Goal: Task Accomplishment & Management: Use online tool/utility

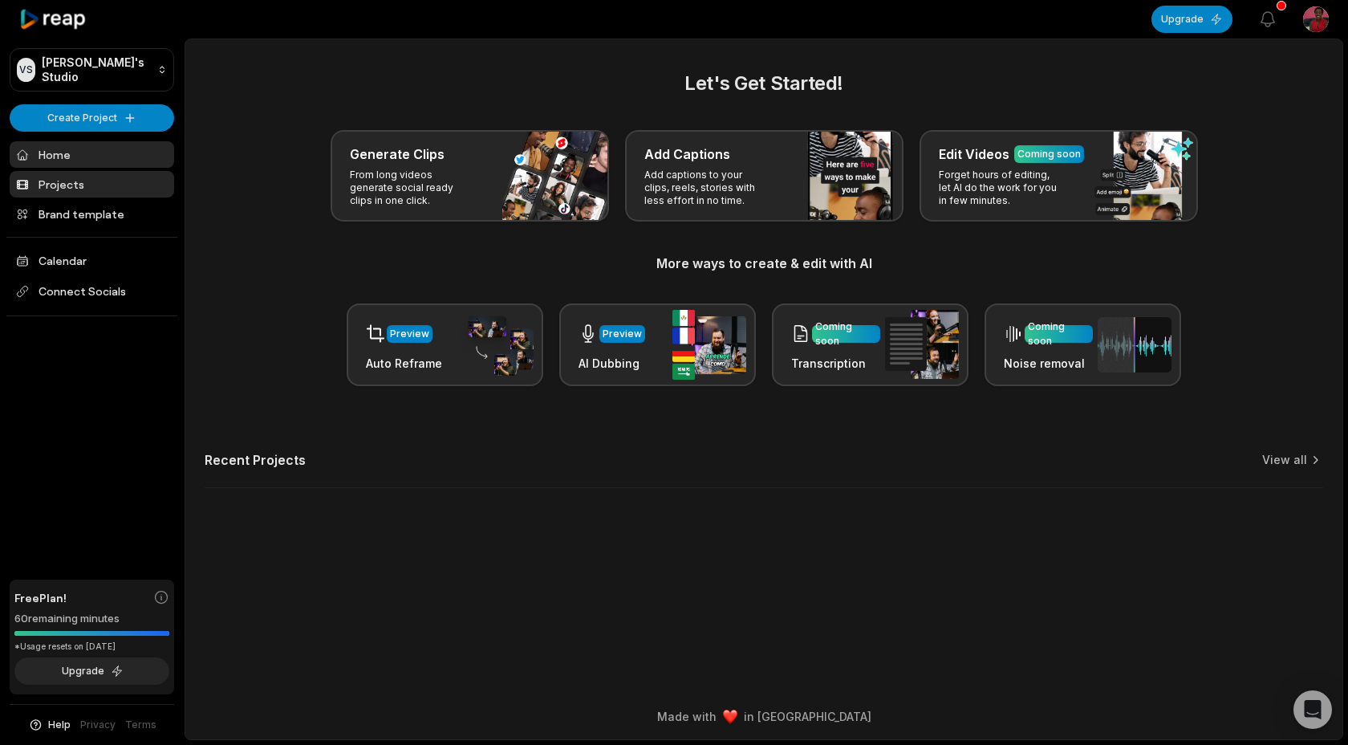
click at [83, 175] on link "Projects" at bounding box center [92, 184] width 164 height 26
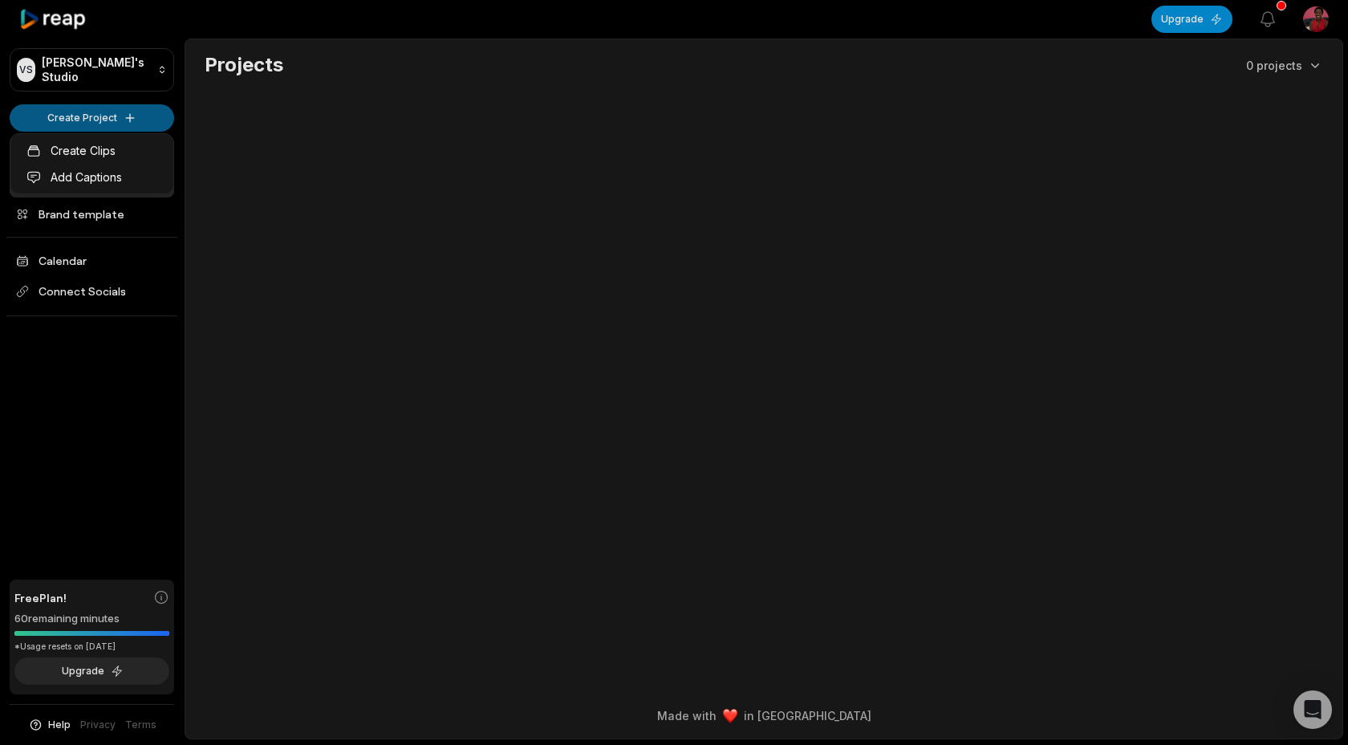
click at [110, 116] on html "VS [PERSON_NAME]'s Studio Create Project Home Projects Brand template Calendar …" at bounding box center [674, 372] width 1348 height 745
click at [151, 159] on link "Create Clips" at bounding box center [92, 150] width 156 height 26
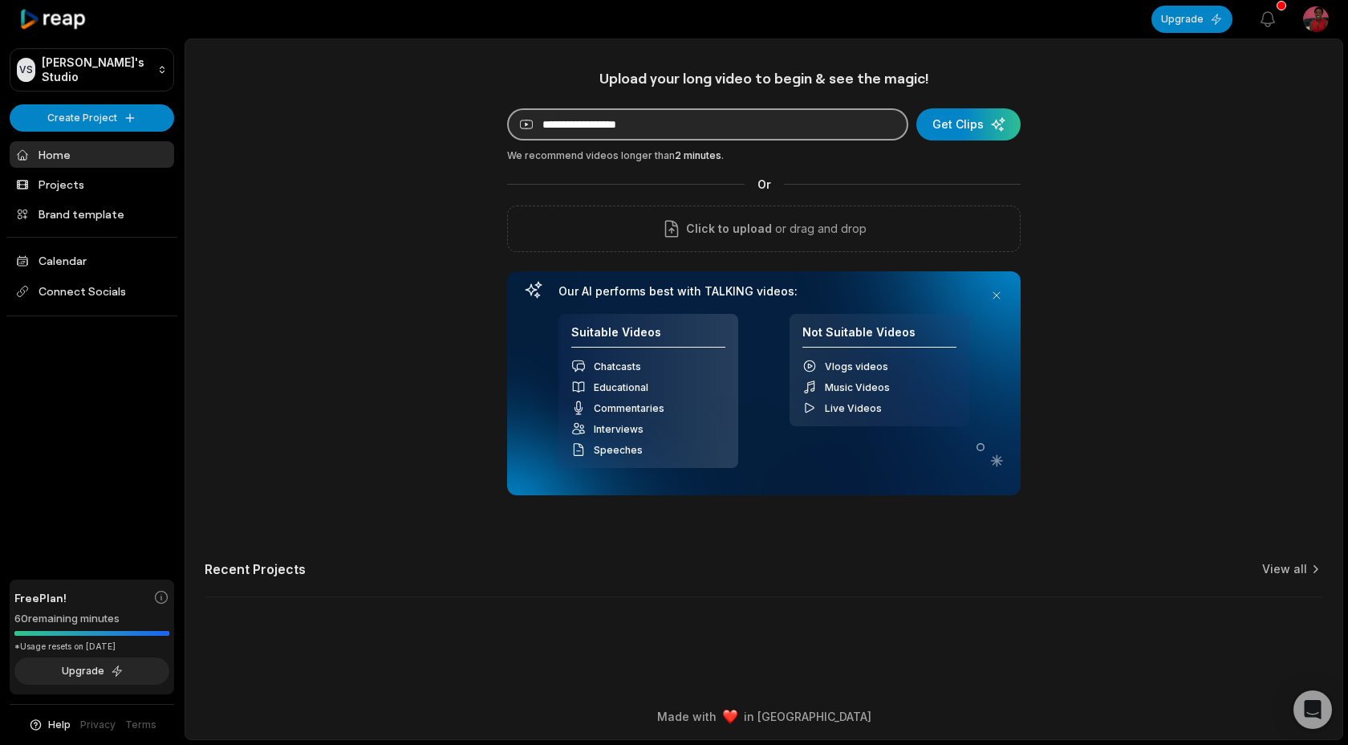
click at [672, 129] on input at bounding box center [707, 124] width 401 height 32
paste input "**********"
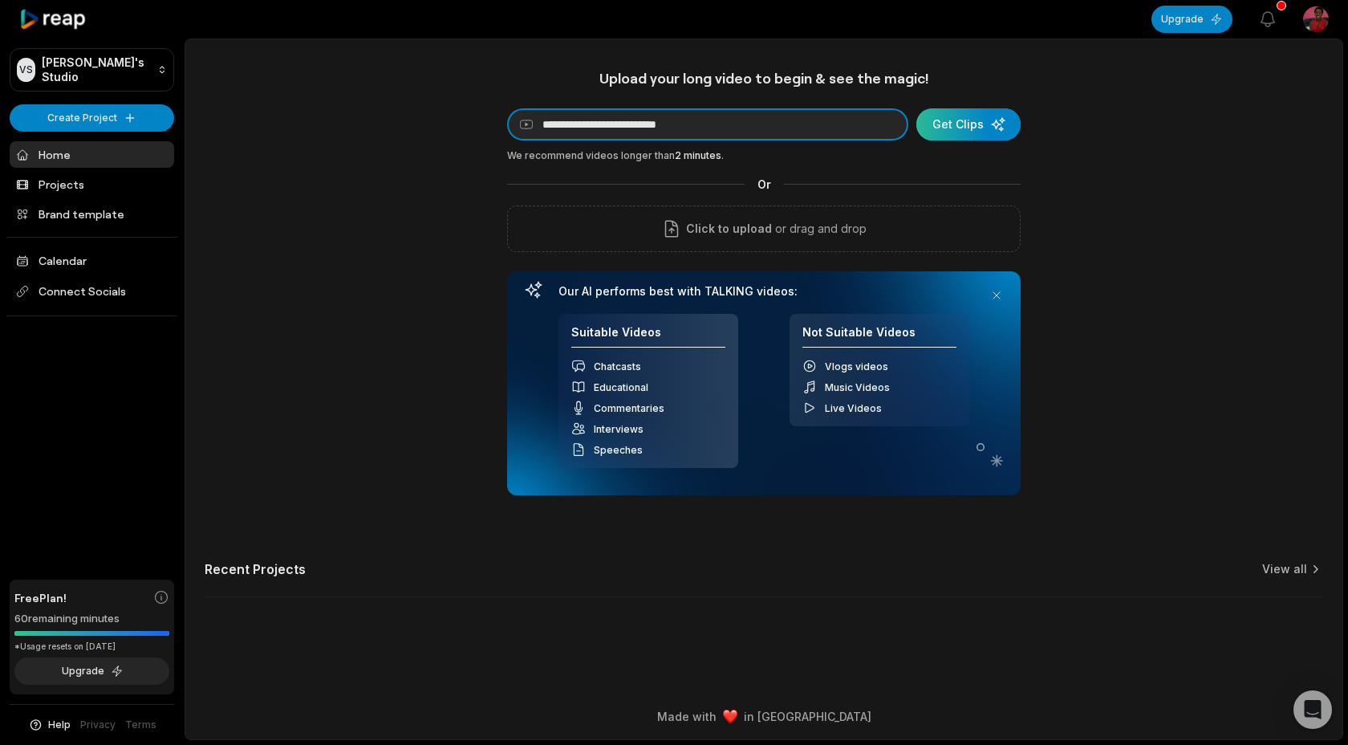
type input "**********"
click at [964, 129] on div "submit" at bounding box center [968, 124] width 104 height 32
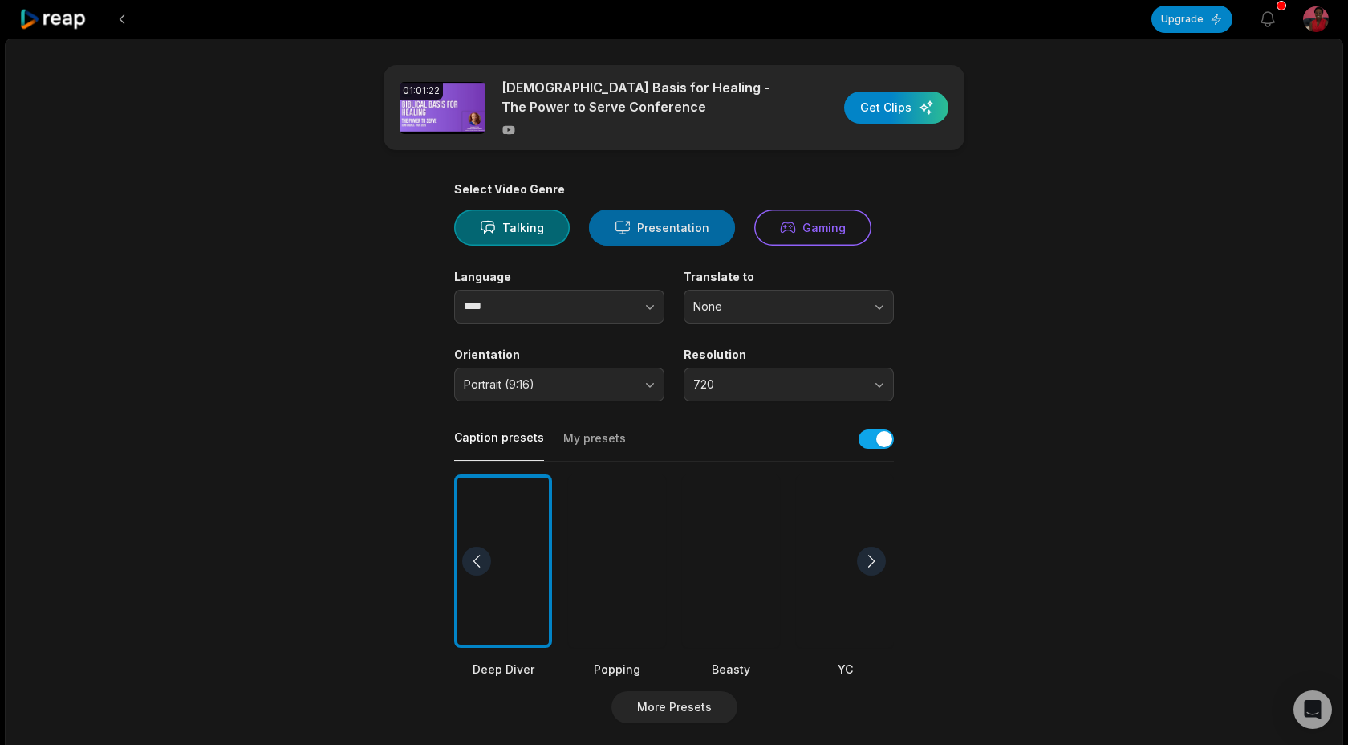
click at [703, 233] on button "Presentation" at bounding box center [662, 227] width 146 height 36
click at [719, 315] on button "None" at bounding box center [789, 307] width 210 height 34
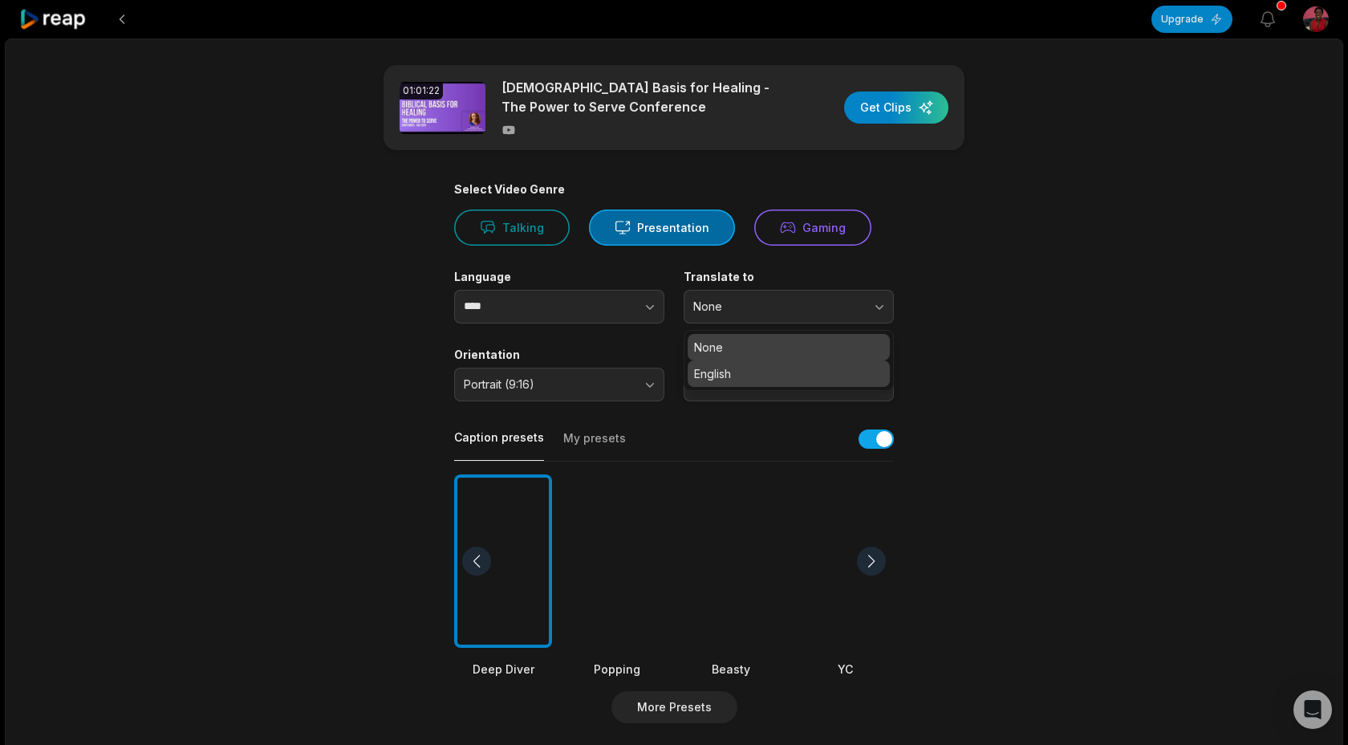
click at [723, 371] on p "English" at bounding box center [788, 373] width 189 height 17
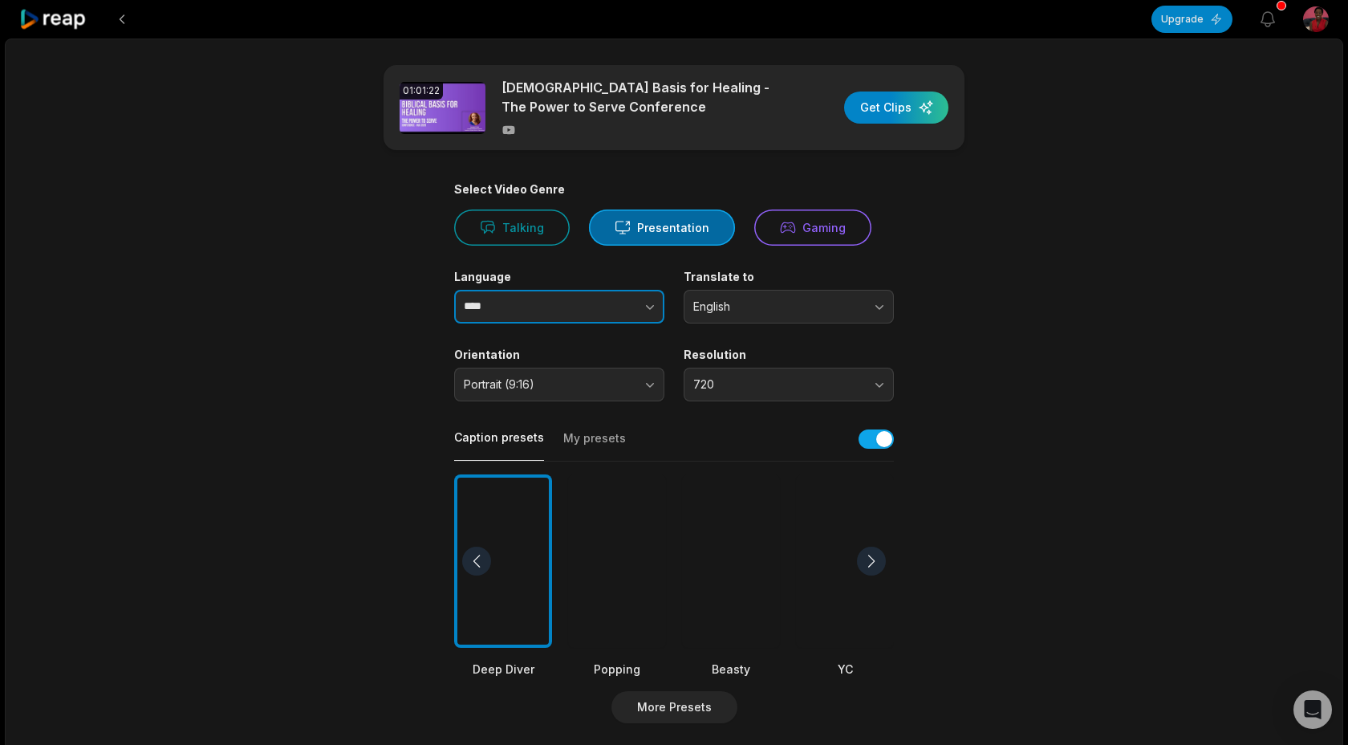
click at [633, 306] on button "button" at bounding box center [618, 307] width 91 height 34
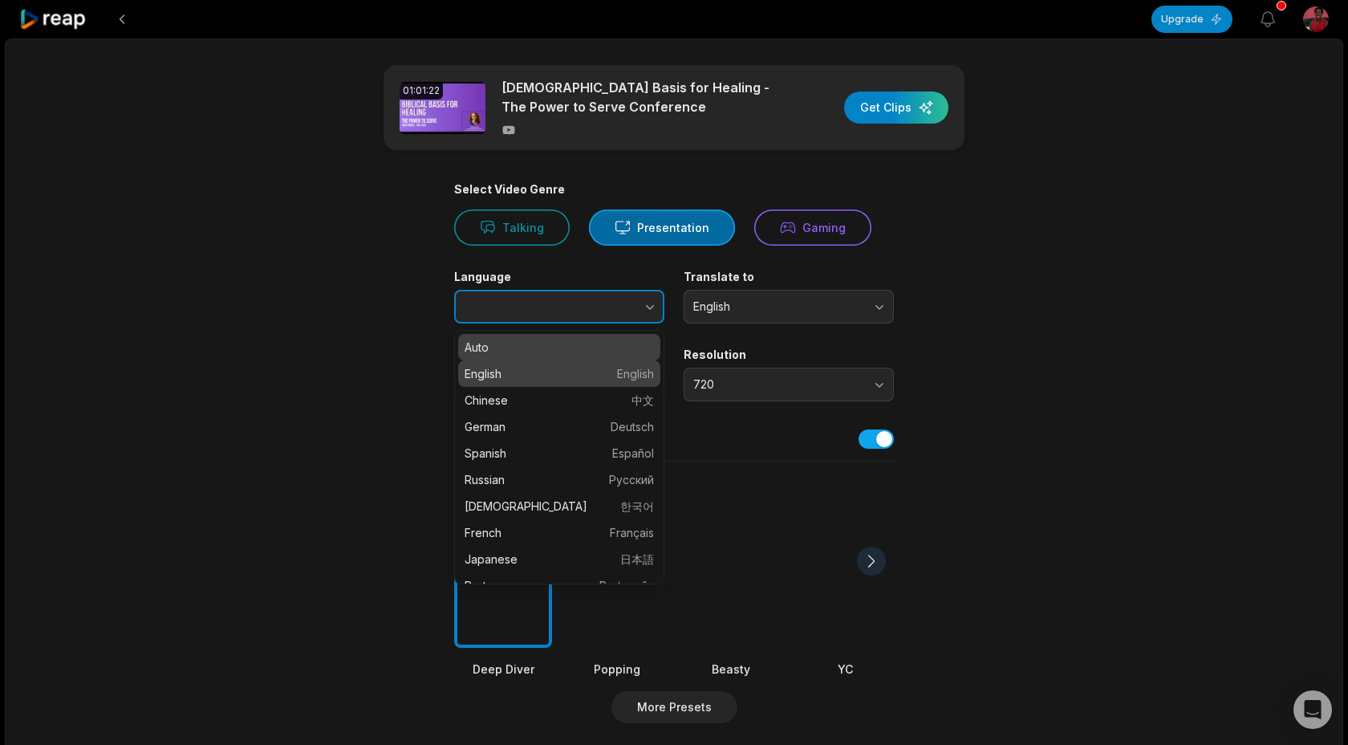
type input "*******"
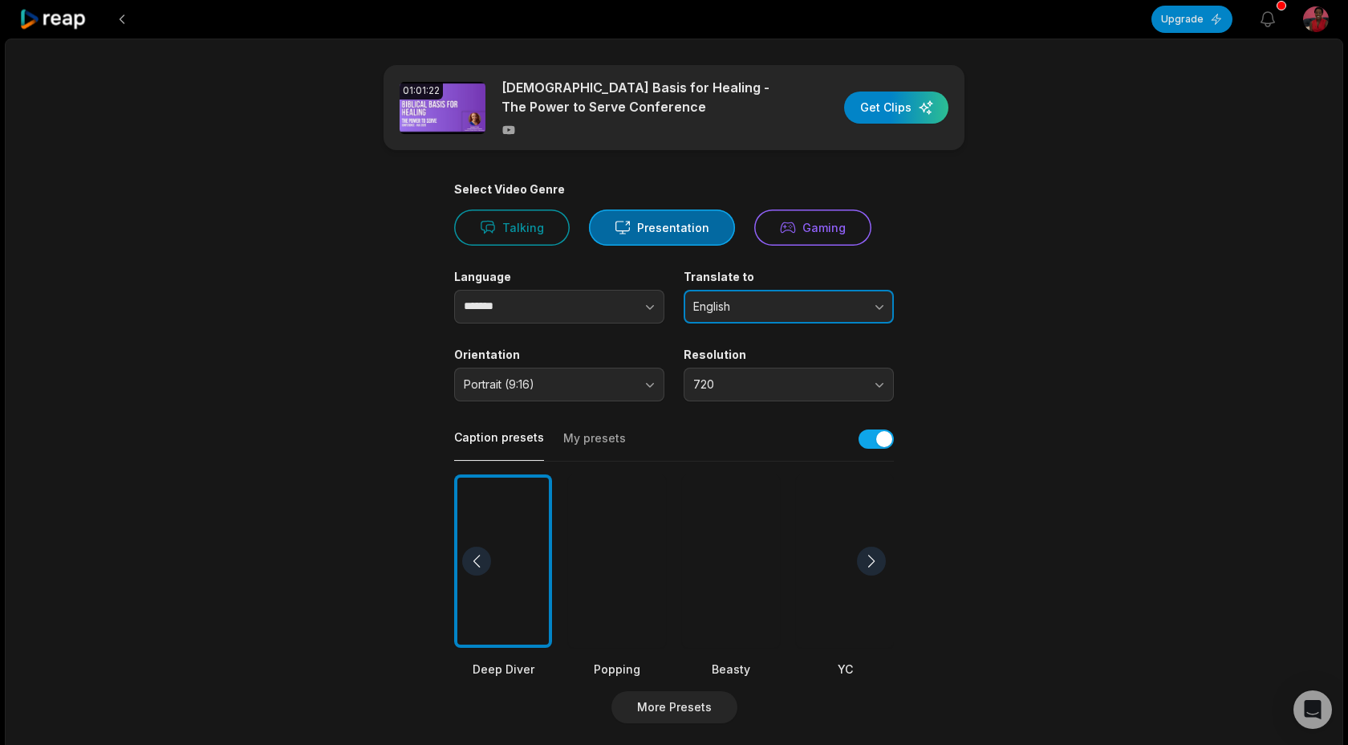
click at [712, 312] on span "English" at bounding box center [777, 306] width 168 height 14
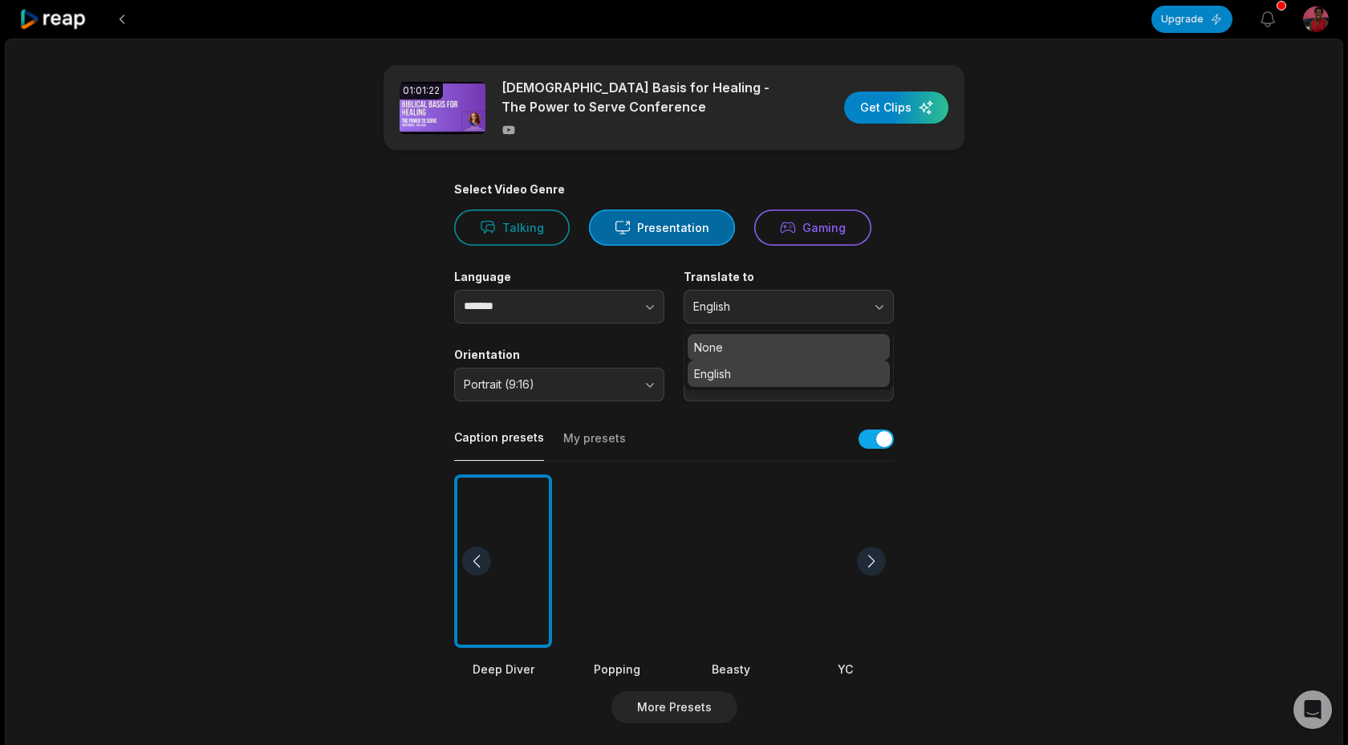
click at [712, 335] on div "None" at bounding box center [789, 347] width 202 height 26
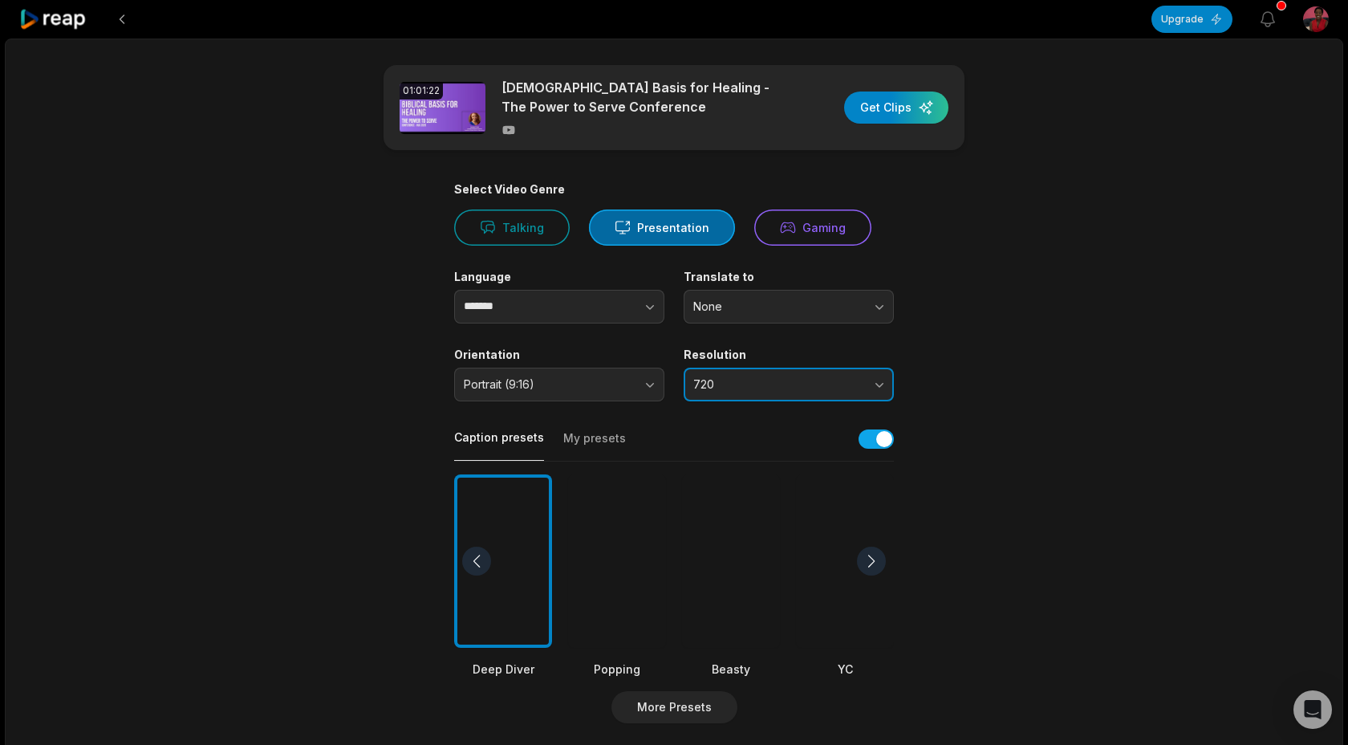
click at [712, 392] on button "720" at bounding box center [789, 384] width 210 height 34
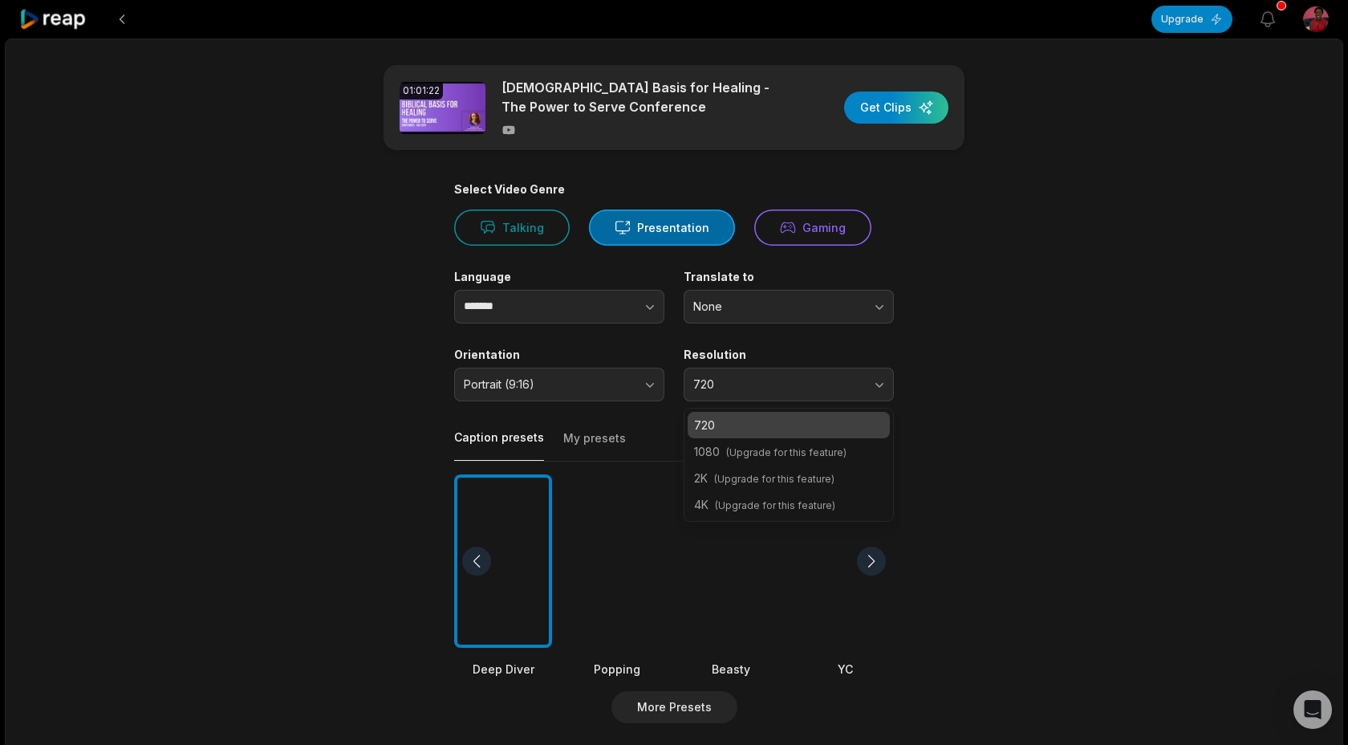
click at [982, 374] on main "01:01:22 Biblical Basis for Healing - The Power to Serve Conference Get Clips S…" at bounding box center [674, 556] width 777 height 983
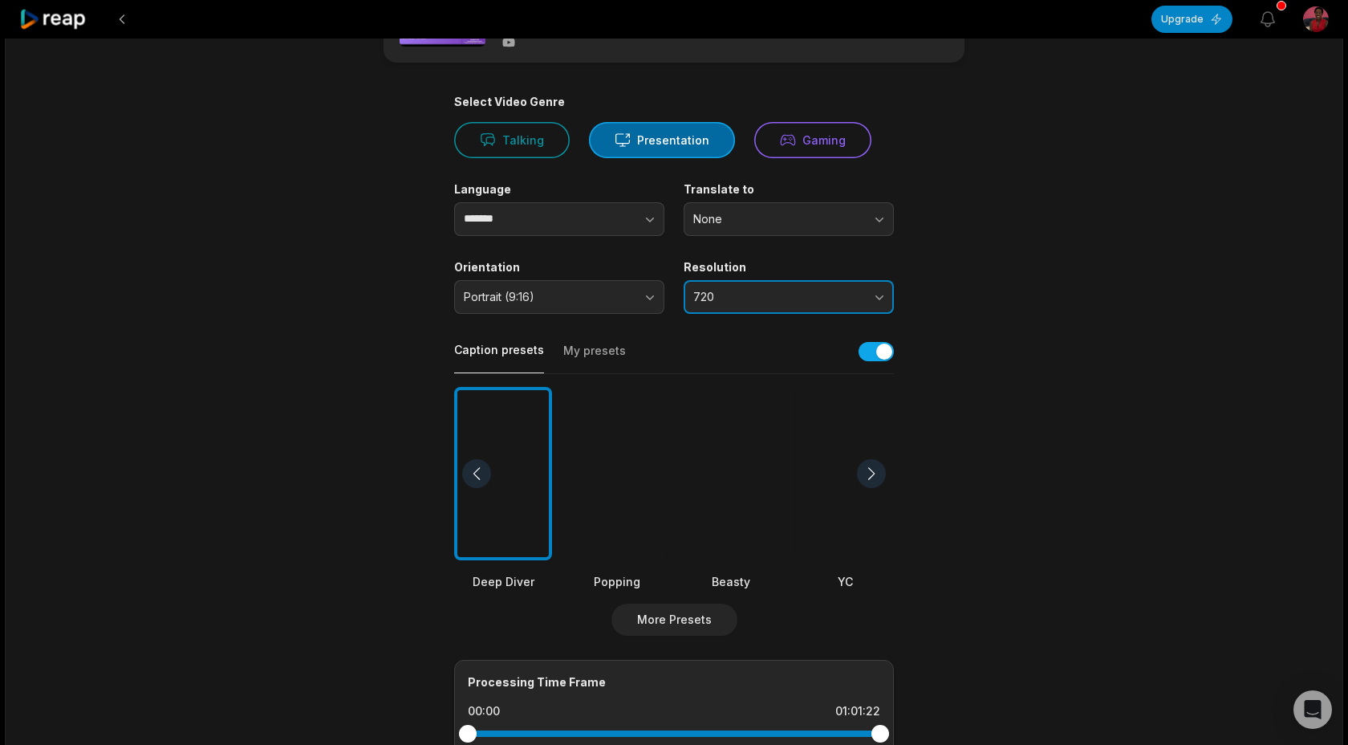
scroll to position [108, 0]
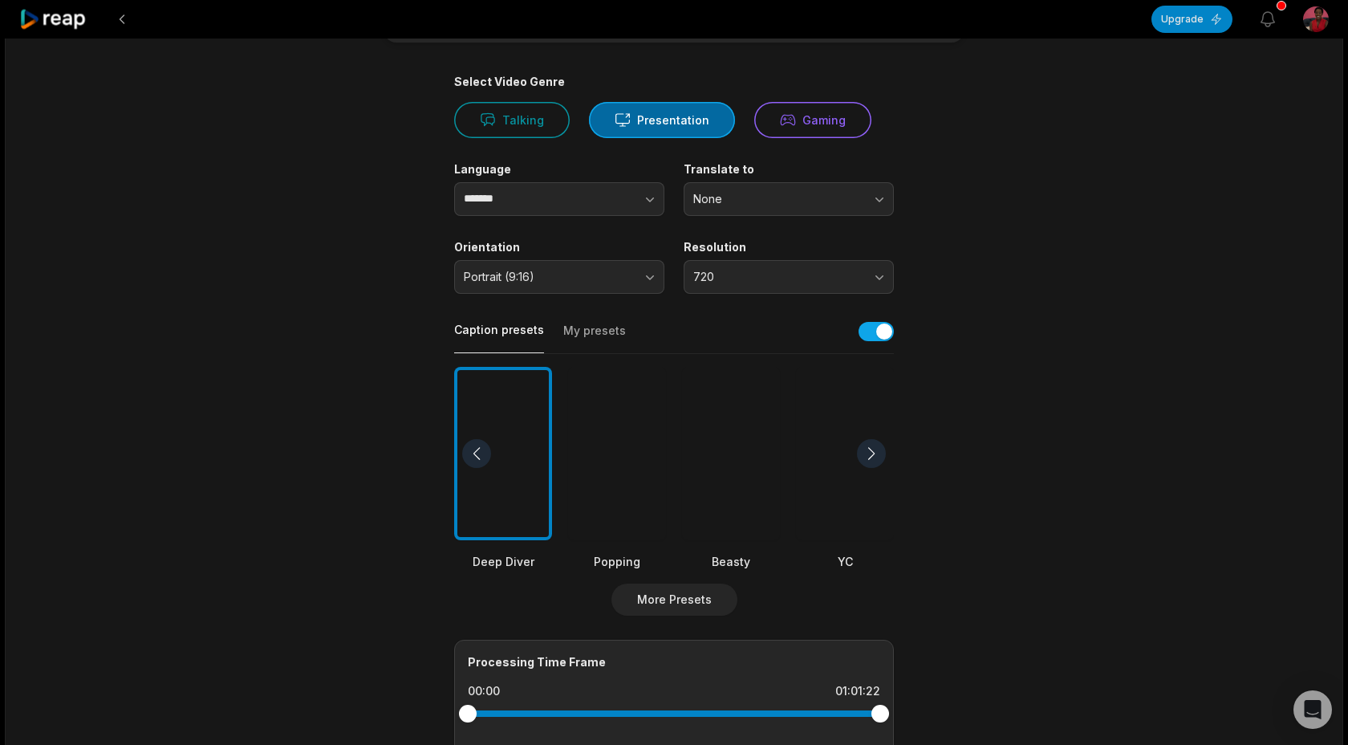
click at [523, 510] on div at bounding box center [503, 454] width 98 height 174
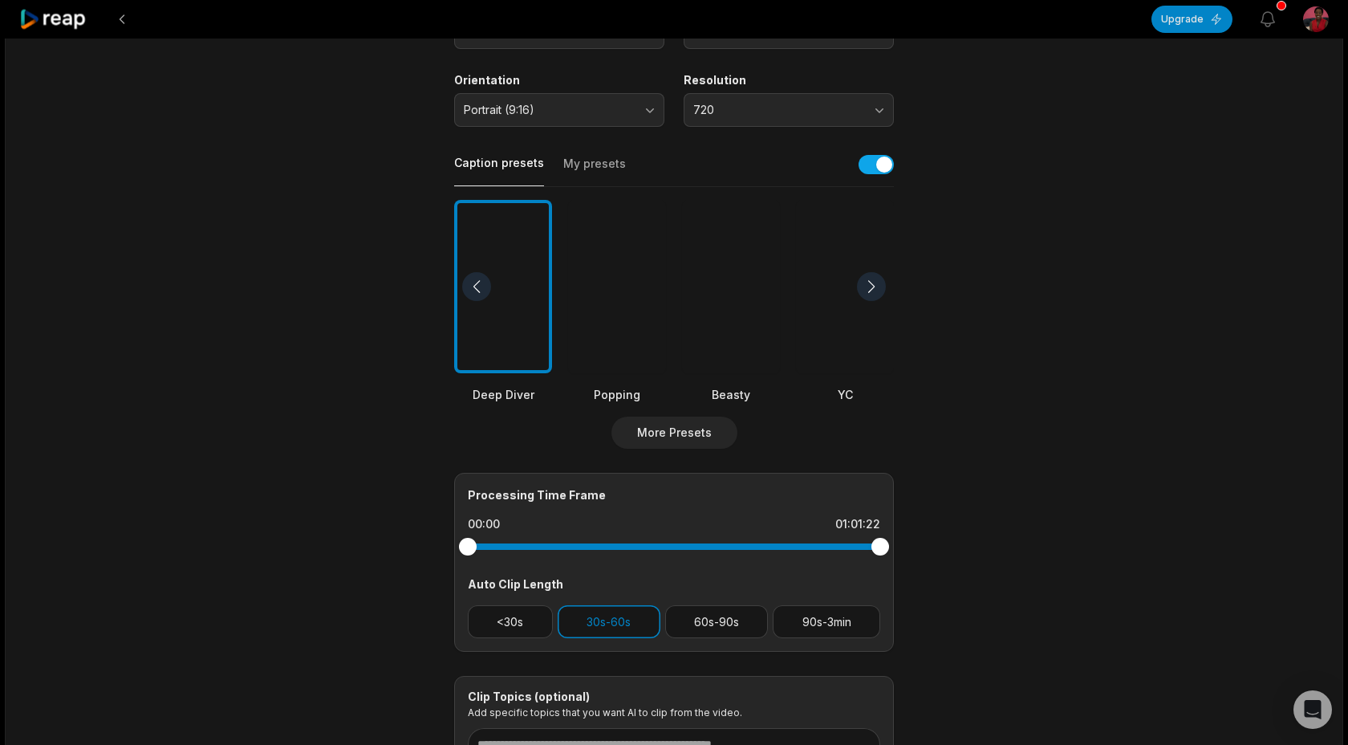
scroll to position [363, 0]
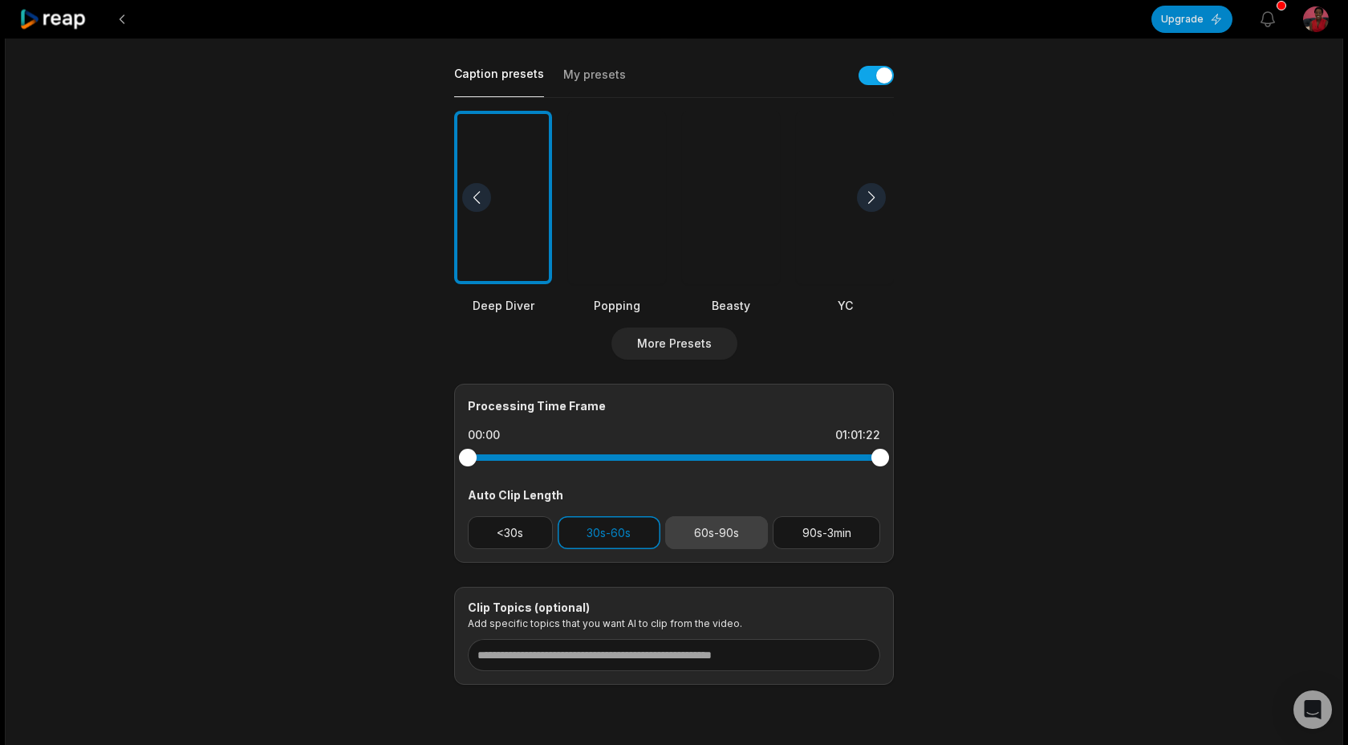
click at [712, 534] on button "60s-90s" at bounding box center [716, 532] width 103 height 33
click at [811, 544] on button "90s-3min" at bounding box center [827, 532] width 108 height 33
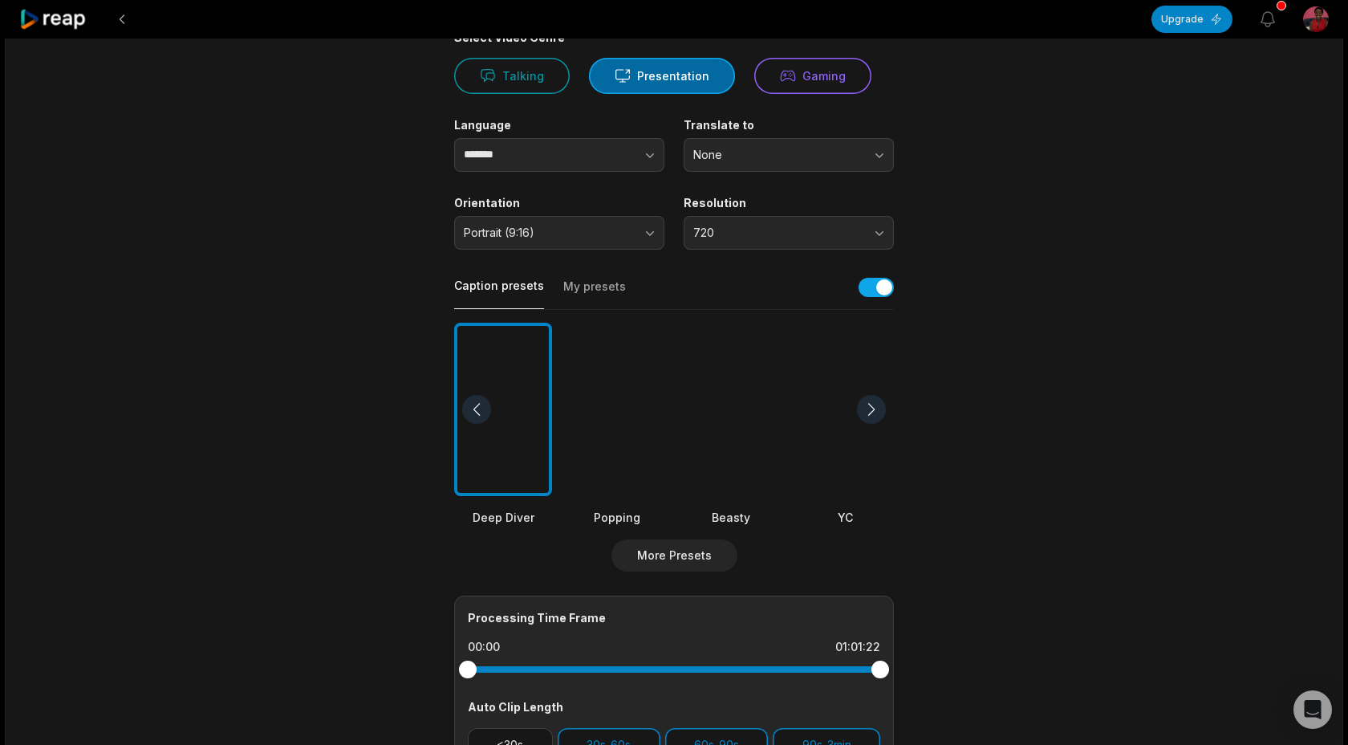
scroll to position [0, 0]
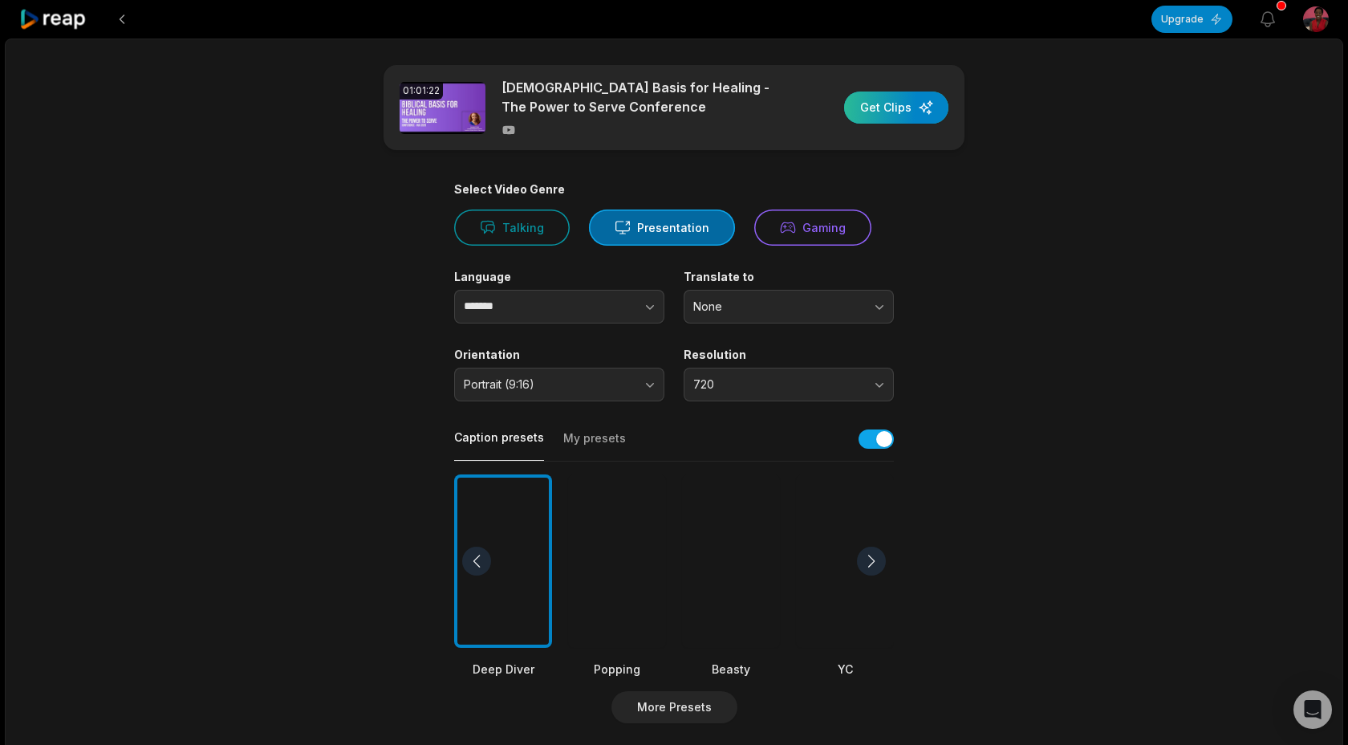
click at [915, 102] on div "button" at bounding box center [896, 107] width 104 height 32
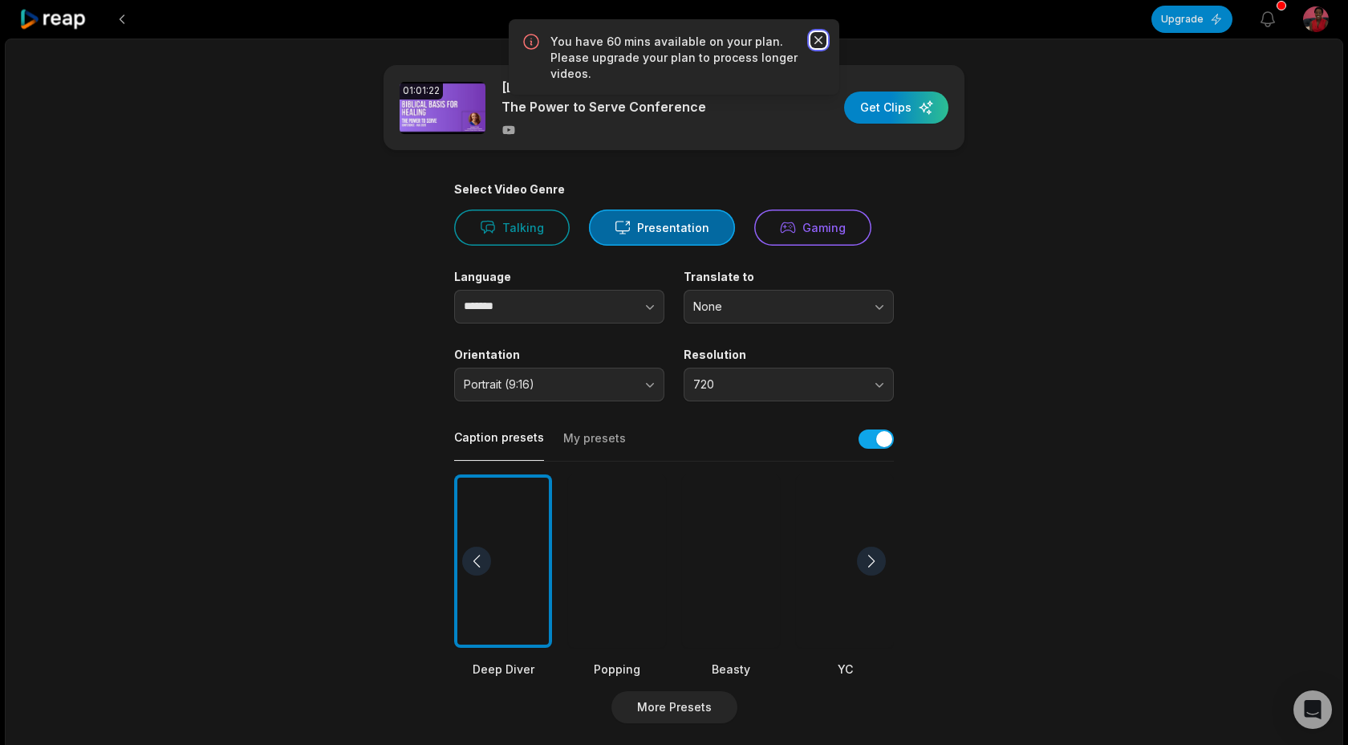
click at [818, 45] on icon "button" at bounding box center [818, 40] width 16 height 16
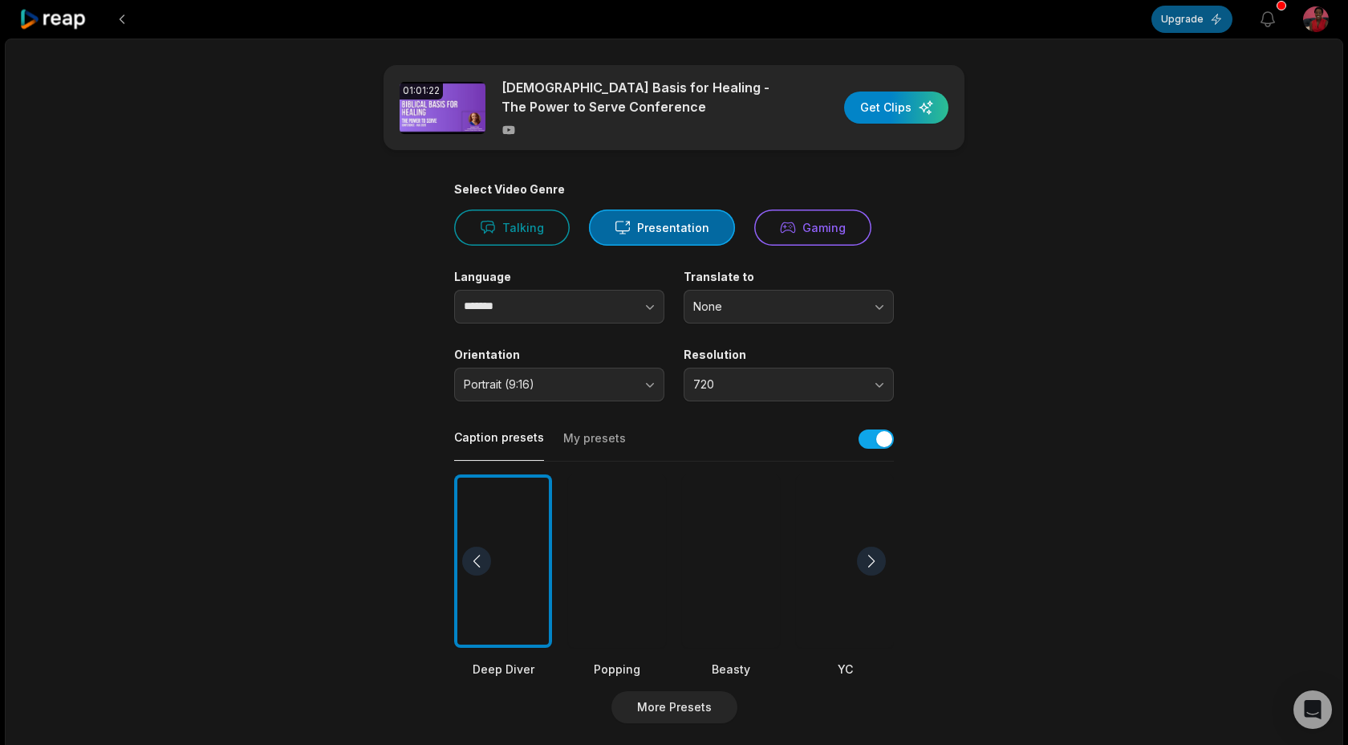
click at [1180, 18] on button "Upgrade" at bounding box center [1191, 19] width 81 height 27
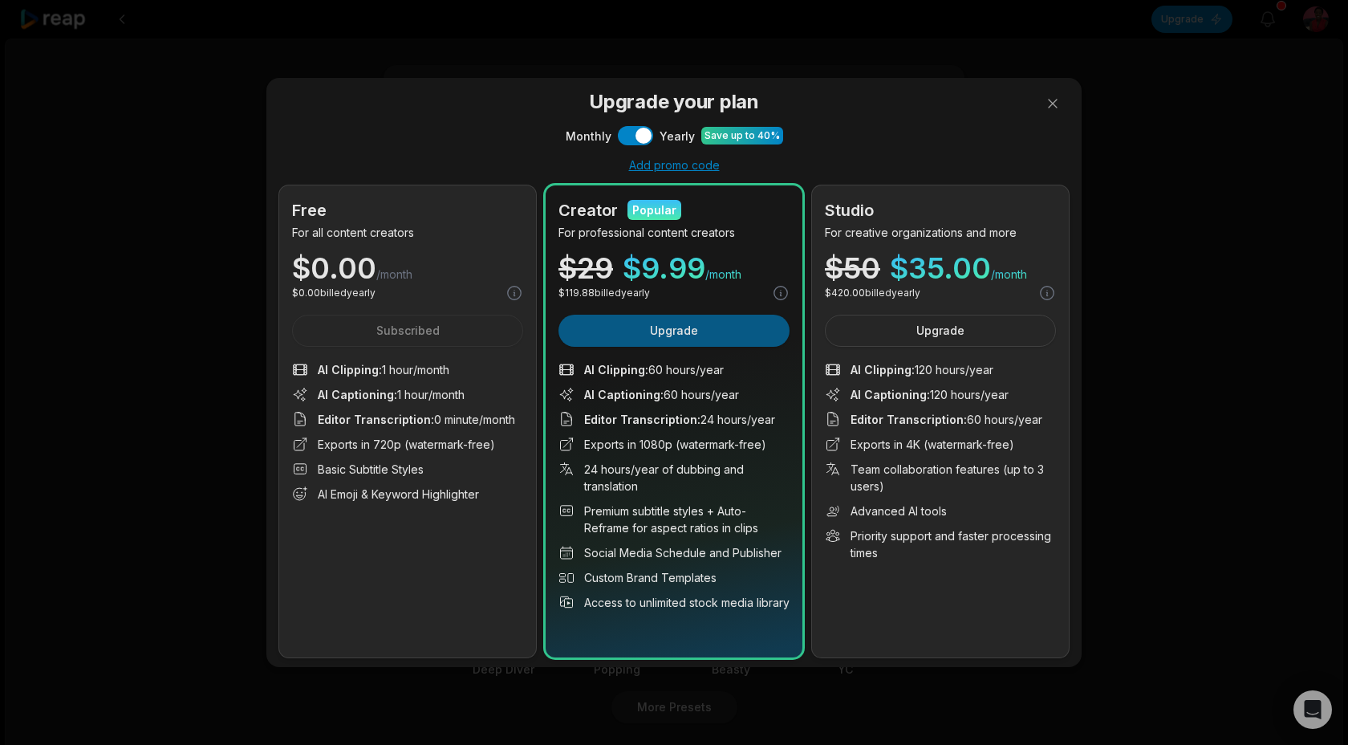
click at [698, 323] on button "Upgrade" at bounding box center [673, 331] width 231 height 32
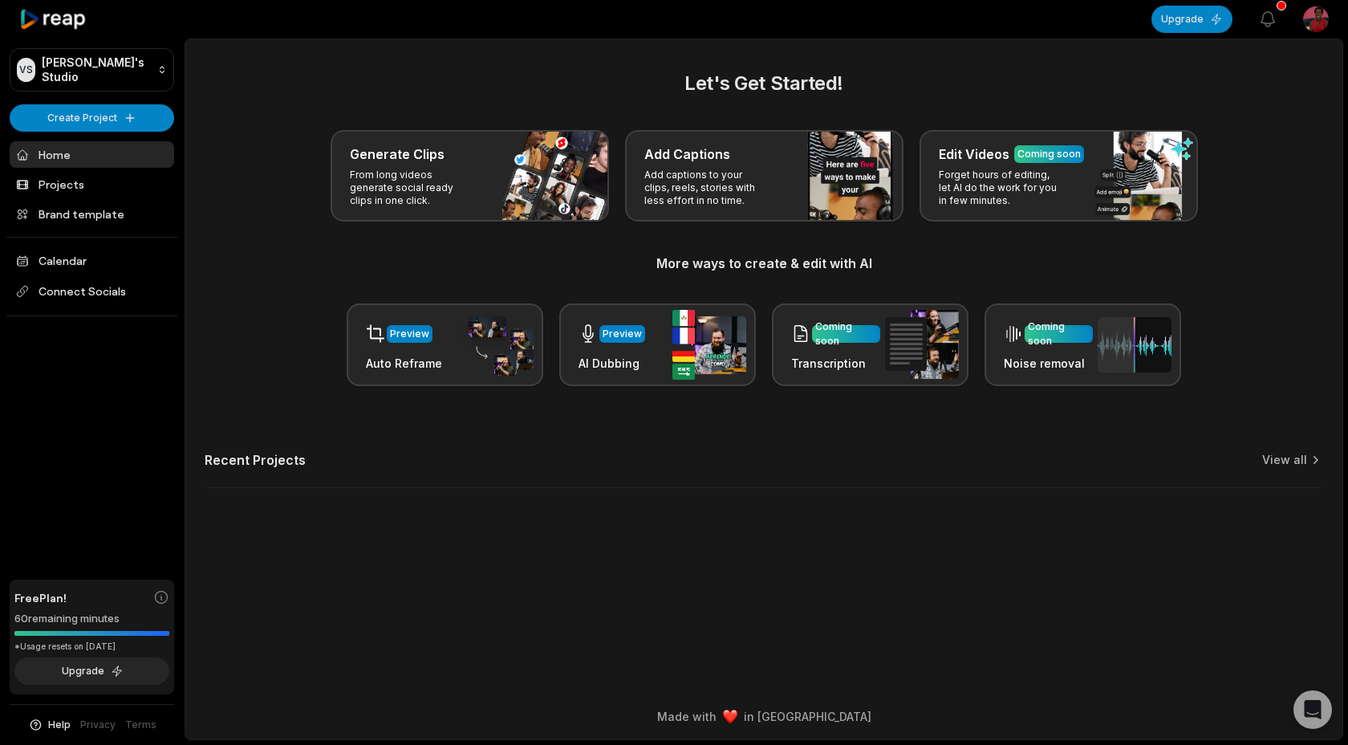
click at [278, 369] on div "Preview Auto Reframe Preview AI Dubbing Coming soon Transcription Coming soon N…" at bounding box center [764, 344] width 1118 height 83
